Goal: Find specific page/section: Find specific page/section

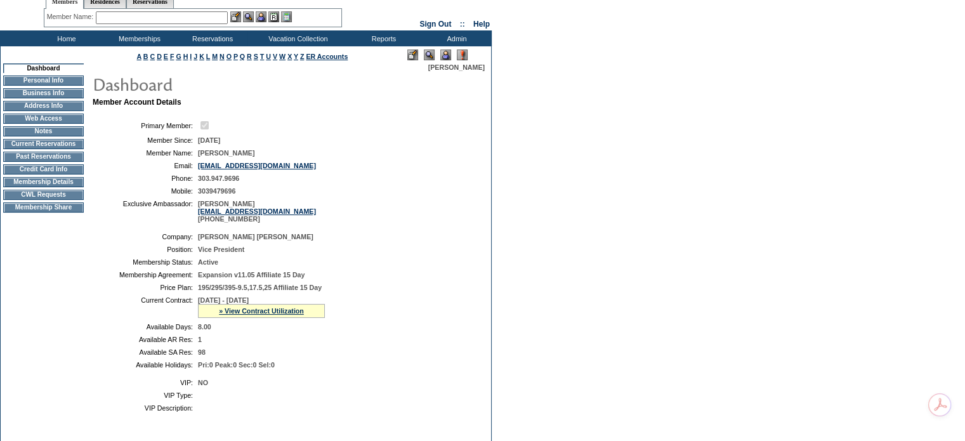
scroll to position [38, 0]
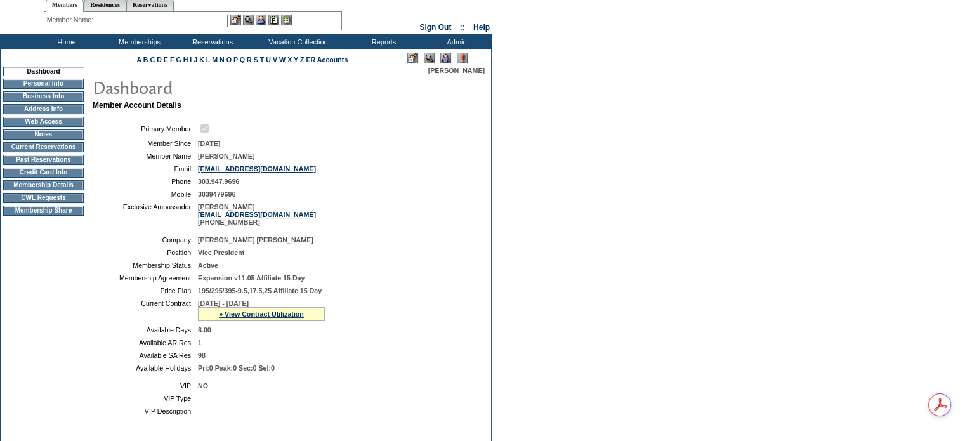
click at [60, 178] on td "Credit Card Info" at bounding box center [43, 172] width 81 height 10
